Goal: Find specific page/section: Find specific page/section

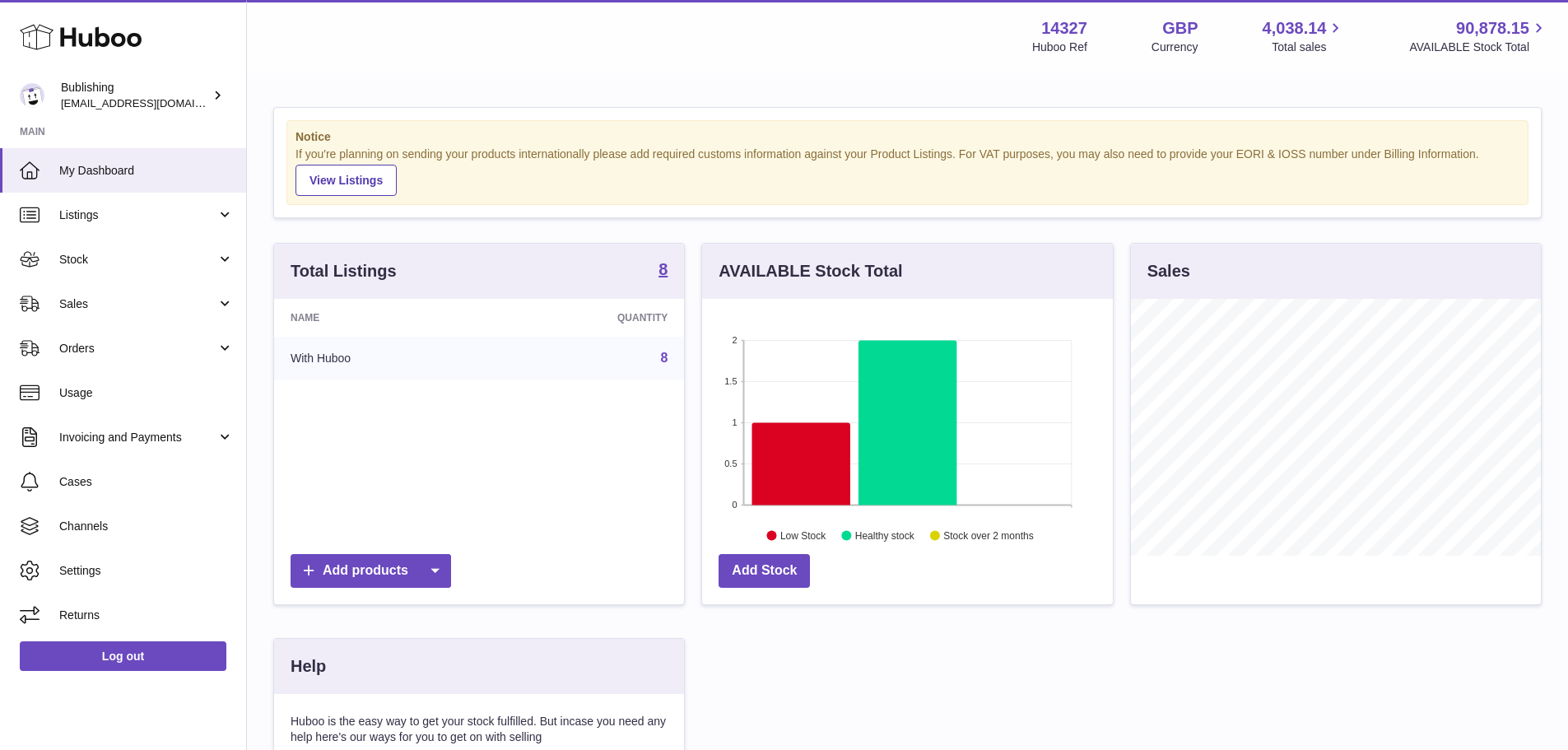
scroll to position [256, 411]
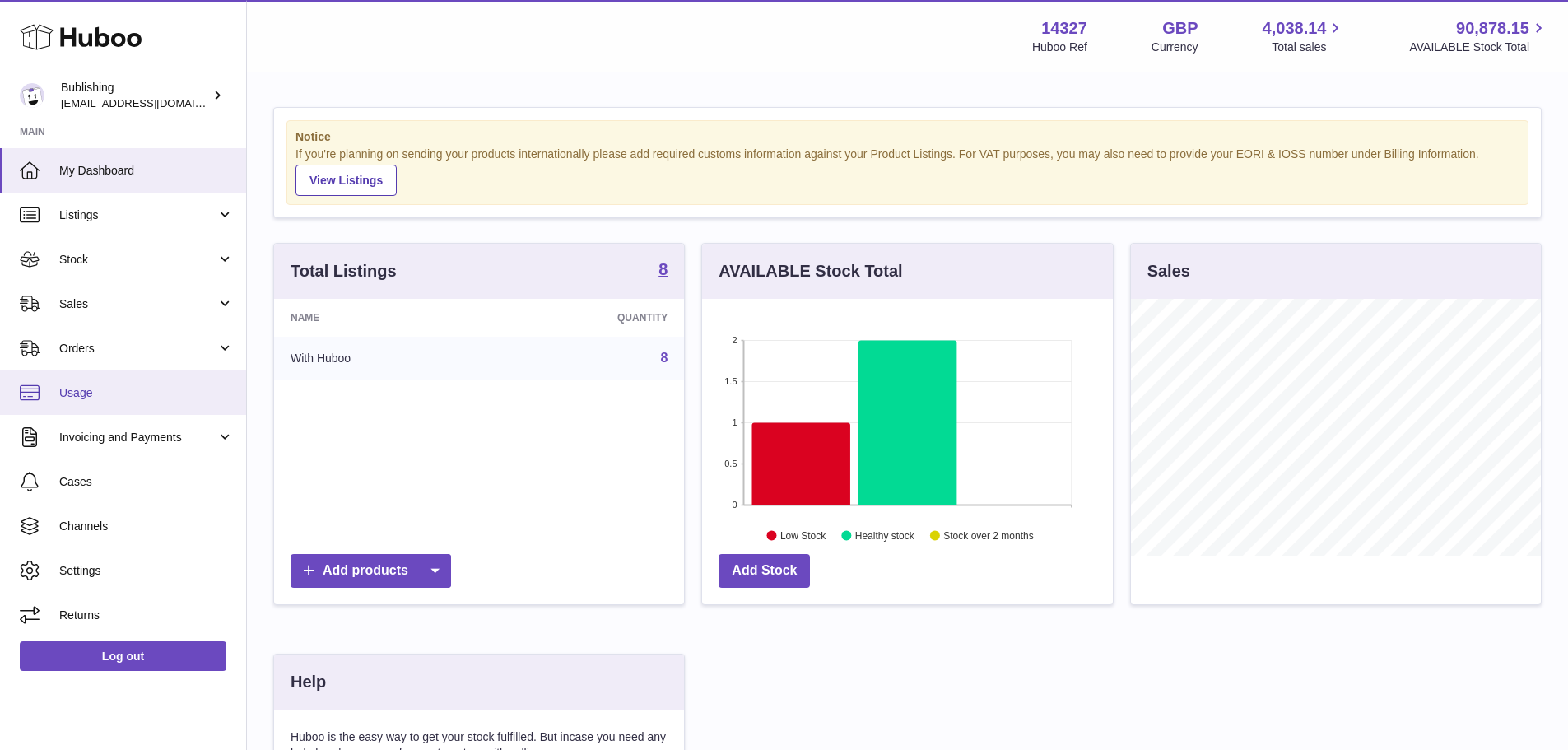
click at [151, 384] on link "Usage" at bounding box center [123, 392] width 246 height 44
